Goal: Task Accomplishment & Management: Complete application form

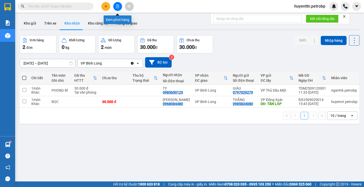
click at [117, 9] on button at bounding box center [117, 6] width 9 height 9
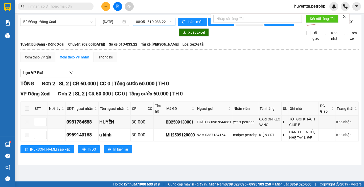
click at [156, 25] on span "08:05 - 51D-033.22" at bounding box center [154, 22] width 36 height 8
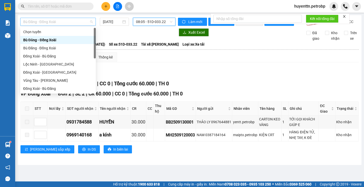
click at [70, 23] on span "Bù Đăng - Đồng Xoài" at bounding box center [58, 22] width 70 height 8
type input "LO"
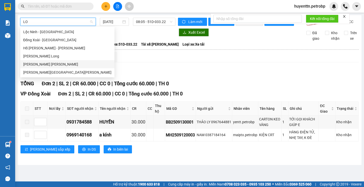
click at [57, 71] on div "[PERSON_NAME][GEOGRAPHIC_DATA][PERSON_NAME]" at bounding box center [67, 73] width 88 height 6
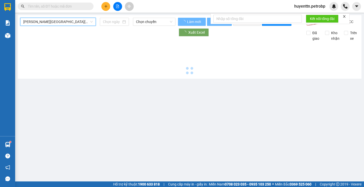
type input "[DATE]"
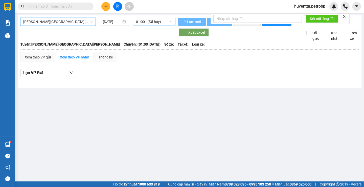
click at [148, 22] on span "01:00 - (Đã hủy)" at bounding box center [154, 22] width 36 height 8
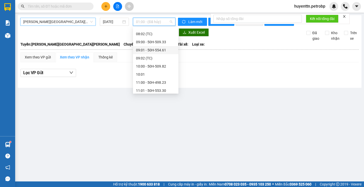
scroll to position [126, 0]
click at [161, 52] on div "08:01 - 29H-909.90" at bounding box center [155, 51] width 39 height 6
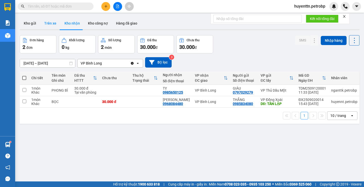
click at [52, 23] on button "Trên xe" at bounding box center [50, 23] width 20 height 12
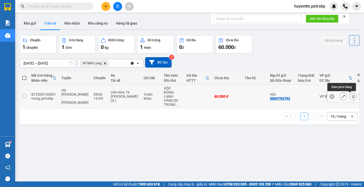
click at [352, 96] on icon at bounding box center [354, 97] width 4 height 4
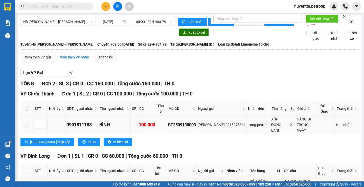
scroll to position [34, 0]
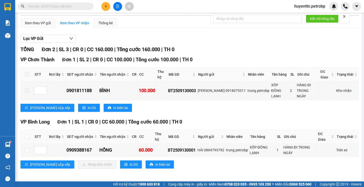
click at [26, 138] on th at bounding box center [27, 137] width 13 height 14
click at [27, 137] on label at bounding box center [27, 137] width 4 height 6
click at [27, 137] on input "checkbox" at bounding box center [27, 137] width 4 height 4
checkbox input "true"
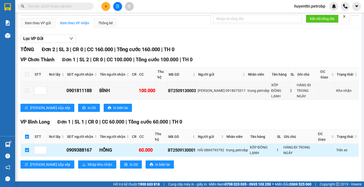
click at [76, 152] on td "0909388167" at bounding box center [82, 150] width 33 height 13
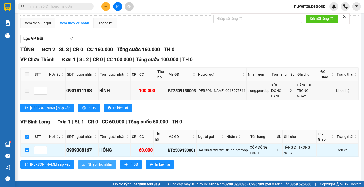
click at [88, 162] on span "Nhập kho nhận" at bounding box center [100, 165] width 25 height 6
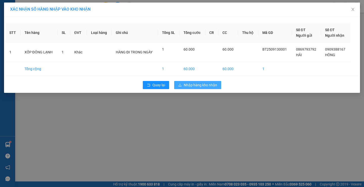
click at [194, 87] on span "Nhập hàng kho nhận" at bounding box center [200, 85] width 33 height 6
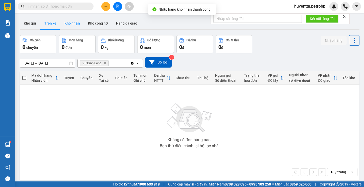
click at [75, 25] on button "Kho nhận" at bounding box center [72, 23] width 24 height 12
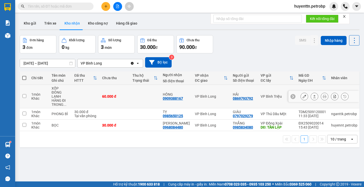
click at [168, 99] on div "0909388167" at bounding box center [173, 98] width 20 height 4
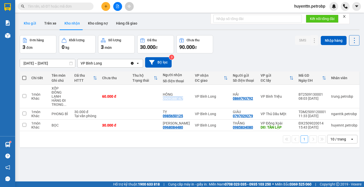
click at [32, 24] on button "Kho gửi" at bounding box center [30, 23] width 20 height 12
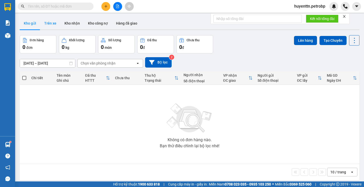
click at [49, 27] on button "Trên xe" at bounding box center [50, 23] width 20 height 12
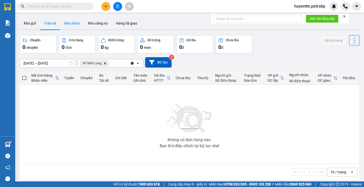
click at [68, 22] on button "Kho nhận" at bounding box center [72, 23] width 24 height 12
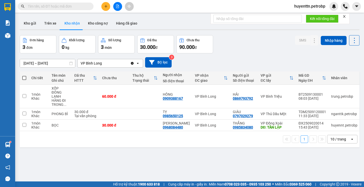
click at [87, 7] on input "text" at bounding box center [58, 7] width 60 height 6
type input "D"
type input "Đ"
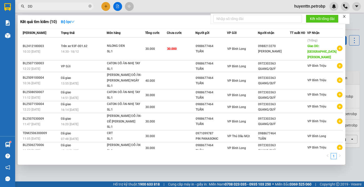
type input "D"
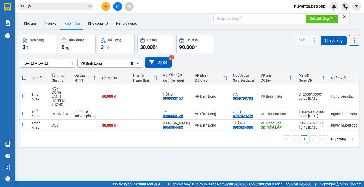
type input "D"
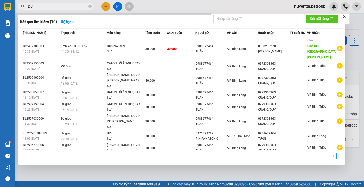
type input "Đ"
type input "D"
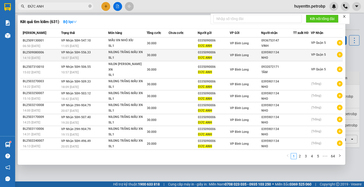
type input "ĐỨC ANH"
click at [338, 57] on icon "plus-circle" at bounding box center [340, 55] width 6 height 6
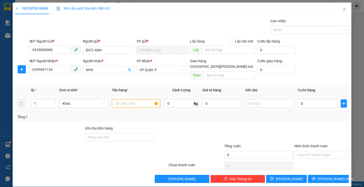
click at [129, 100] on input "text" at bounding box center [136, 103] width 48 height 8
type input "NILONG TRẮNG MẪU XN"
click at [320, 99] on input "0" at bounding box center [317, 103] width 39 height 8
type input "3"
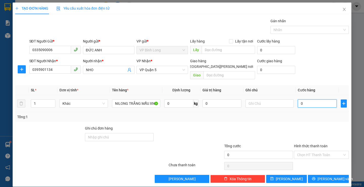
type input "3"
type input "30"
type input "300"
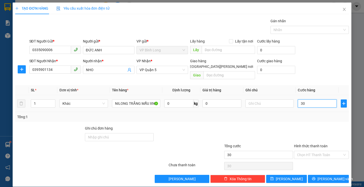
type input "300"
type input "3.000"
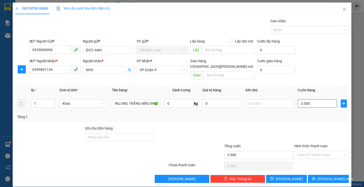
type input "30.000"
click at [310, 151] on input "Hình thức thanh toán" at bounding box center [319, 155] width 45 height 8
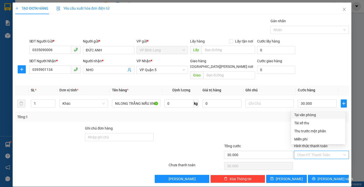
click at [308, 111] on div "Tại văn phòng" at bounding box center [318, 115] width 54 height 8
type input "0"
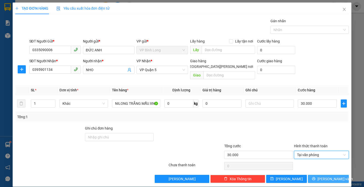
click at [334, 176] on span "[PERSON_NAME] và In" at bounding box center [335, 179] width 35 height 6
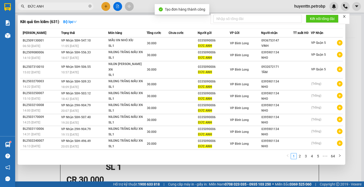
click at [264, 11] on div at bounding box center [182, 93] width 364 height 187
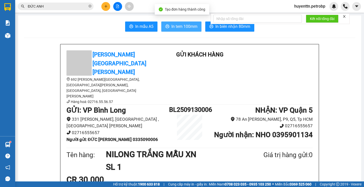
click at [181, 27] on span "In tem 100mm" at bounding box center [185, 26] width 26 height 6
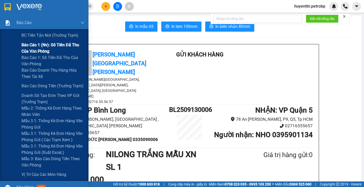
click at [39, 51] on span "Báo cáo 1 (nv): Số tiền đã thu của văn phòng" at bounding box center [53, 48] width 63 height 13
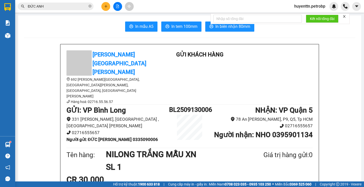
click at [76, 4] on input "ĐỨC ANH" at bounding box center [58, 7] width 60 height 6
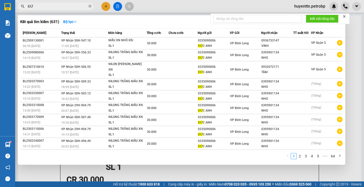
type input "Đ"
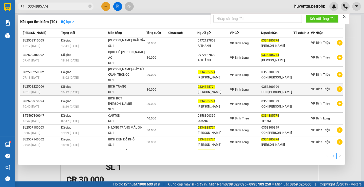
type input "0334885774"
click at [337, 86] on icon "plus-circle" at bounding box center [340, 89] width 6 height 6
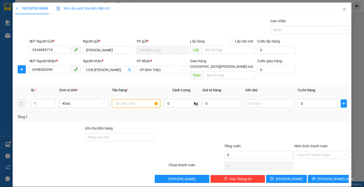
click at [135, 99] on input "text" at bounding box center [136, 103] width 48 height 8
type input "[PERSON_NAME] ĐỒ [PERSON_NAME]"
click at [310, 101] on input "0" at bounding box center [317, 103] width 39 height 8
type input "3"
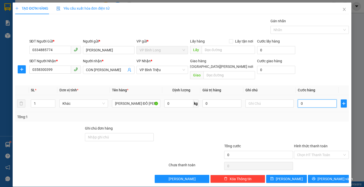
type input "3"
type input "30"
type input "300"
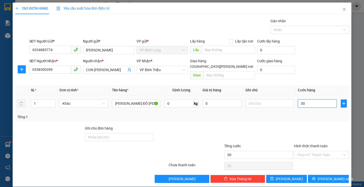
type input "300"
type input "3.000"
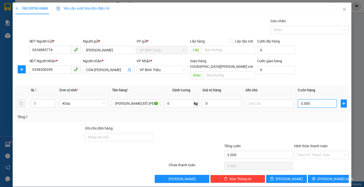
type input "30.000"
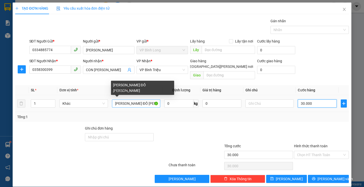
type input "30.000"
click at [152, 99] on input "[PERSON_NAME] ĐỒ [PERSON_NAME]" at bounding box center [136, 103] width 48 height 8
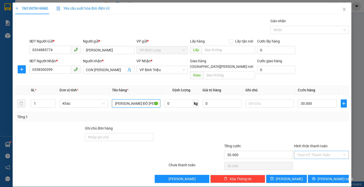
type input "[PERSON_NAME] ĐỒ [PERSON_NAME]"
click at [317, 151] on input "Hình thức thanh toán" at bounding box center [319, 155] width 45 height 8
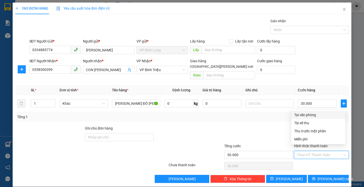
click at [306, 114] on div "Tổng: 1" at bounding box center [182, 117] width 330 height 6
click at [312, 151] on input "Hình thức thanh toán" at bounding box center [319, 155] width 45 height 8
drag, startPoint x: 312, startPoint y: 115, endPoint x: 309, endPoint y: 131, distance: 15.6
click at [312, 115] on div "Tại văn phòng" at bounding box center [318, 115] width 48 height 6
type input "0"
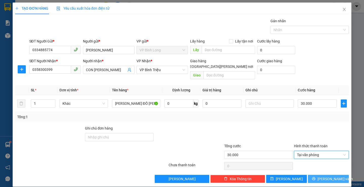
click at [316, 177] on icon "printer" at bounding box center [314, 179] width 4 height 4
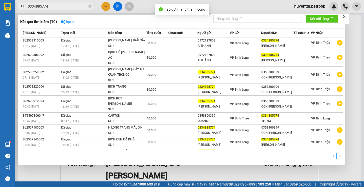
click at [220, 1] on div at bounding box center [182, 93] width 364 height 187
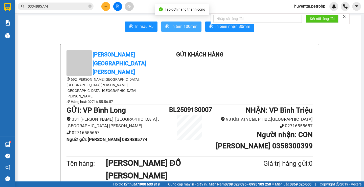
click at [176, 25] on span "In tem 100mm" at bounding box center [185, 26] width 26 height 6
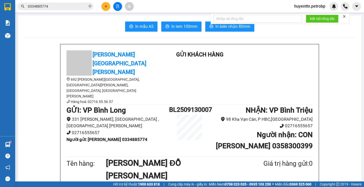
click at [66, 9] on input "0334885774" at bounding box center [58, 7] width 60 height 6
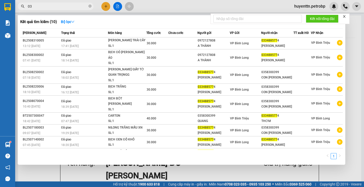
type input "0"
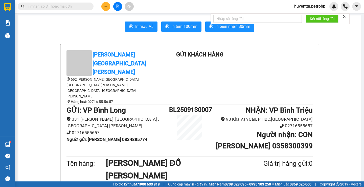
click at [71, 8] on input "text" at bounding box center [58, 7] width 60 height 6
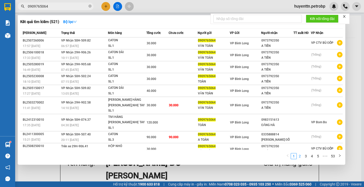
type input "0909765064"
click at [301, 157] on link "2" at bounding box center [300, 156] width 6 height 6
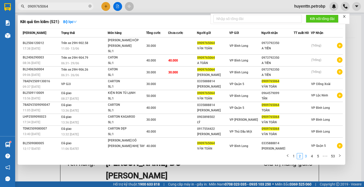
click at [307, 157] on link "3" at bounding box center [306, 156] width 6 height 6
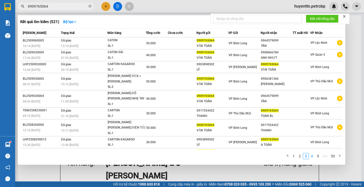
click at [312, 156] on link "4" at bounding box center [312, 156] width 6 height 6
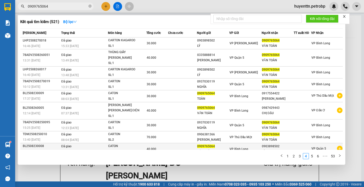
click at [337, 146] on icon "plus-circle" at bounding box center [340, 149] width 6 height 6
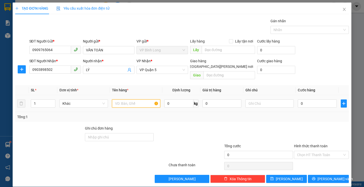
click at [143, 99] on input "text" at bounding box center [136, 103] width 48 height 8
type input "[PERSON_NAME] NHẸ TAY"
click at [314, 100] on input "0" at bounding box center [317, 103] width 39 height 8
type input "3"
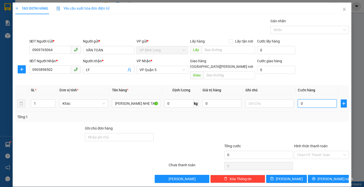
type input "3"
type input "30"
type input "300"
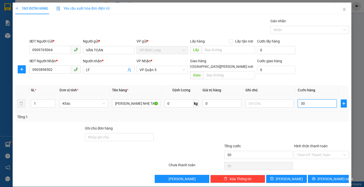
type input "300"
type input "3.000"
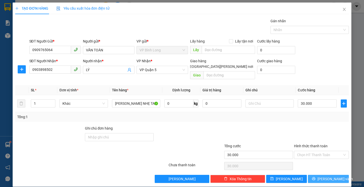
click at [327, 176] on span "[PERSON_NAME] và In" at bounding box center [335, 179] width 35 height 6
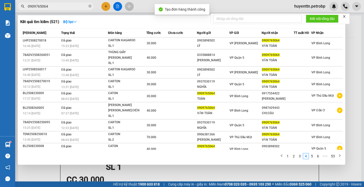
click at [235, 7] on div at bounding box center [182, 93] width 364 height 187
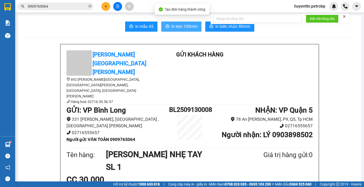
click at [190, 26] on span "In tem 100mm" at bounding box center [185, 26] width 26 height 6
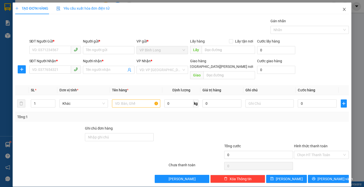
click at [343, 10] on icon "close" at bounding box center [345, 9] width 4 height 4
click at [343, 11] on icon "close" at bounding box center [345, 9] width 4 height 4
click at [339, 7] on span "Close" at bounding box center [344, 10] width 14 height 14
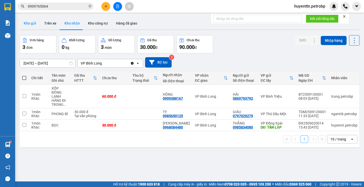
click at [26, 23] on button "Kho gửi" at bounding box center [30, 23] width 20 height 12
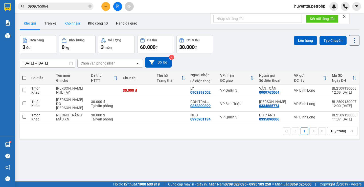
click at [63, 26] on button "Kho nhận" at bounding box center [72, 23] width 24 height 12
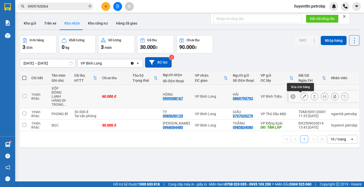
click at [303, 97] on icon at bounding box center [305, 97] width 4 height 4
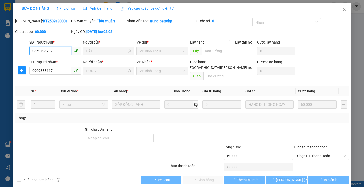
click at [299, 152] on span "Chọn HT Thanh Toán" at bounding box center [321, 156] width 49 height 8
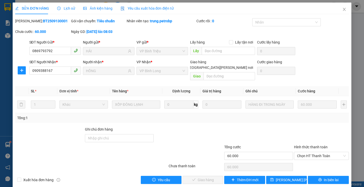
click at [306, 163] on div "Total Paid Fee 0 Total UnPaid Fee 60.000 Cash Collection Total Fee Mã ĐH: BT250…" at bounding box center [182, 101] width 334 height 166
click at [306, 162] on div "Chọn HT Thanh Toán" at bounding box center [322, 167] width 56 height 10
click at [307, 153] on div "Chọn HT Thanh Toán" at bounding box center [321, 156] width 55 height 8
click at [305, 159] on div "Tại văn phòng" at bounding box center [318, 161] width 48 height 6
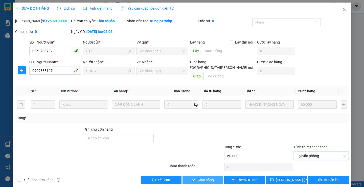
click at [194, 176] on button "Giao hàng" at bounding box center [203, 180] width 41 height 8
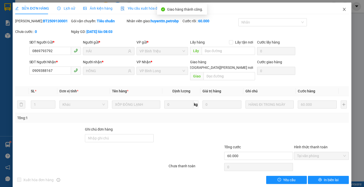
click at [343, 7] on span "Close" at bounding box center [344, 10] width 14 height 14
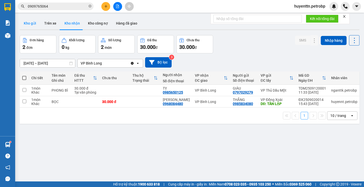
click at [30, 26] on button "Kho gửi" at bounding box center [30, 23] width 20 height 12
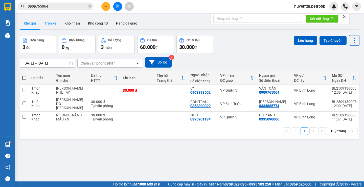
click at [52, 27] on button "Trên xe" at bounding box center [50, 23] width 20 height 12
